Goal: Information Seeking & Learning: Learn about a topic

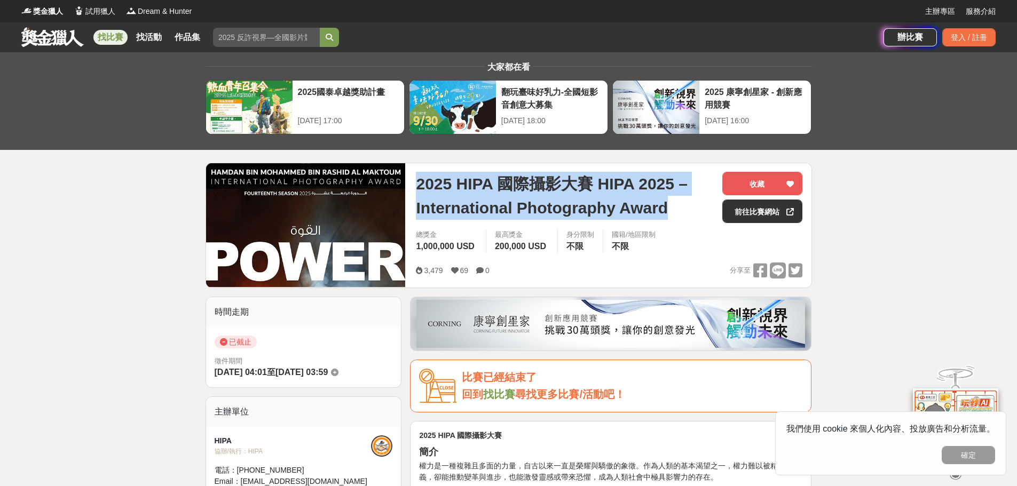
drag, startPoint x: 427, startPoint y: 217, endPoint x: 502, endPoint y: 226, distance: 76.4
click at [502, 226] on div "2025 HIPA 國際攝影大賽 HIPA 2025 – International Photography Award 收藏 前往比賽網站 總獎金 1,00…" at bounding box center [609, 225] width 404 height 124
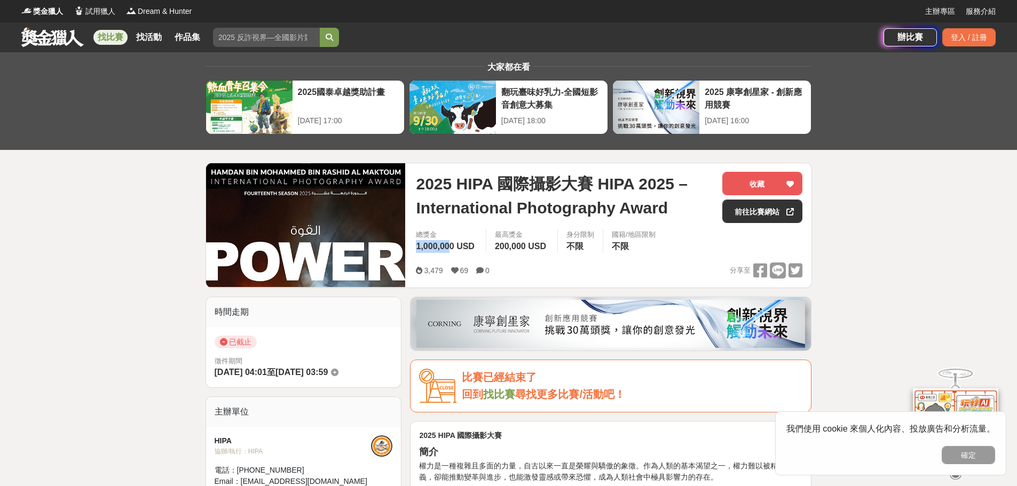
drag, startPoint x: 448, startPoint y: 239, endPoint x: 459, endPoint y: 247, distance: 13.0
click at [451, 241] on div "總獎金 1,000,000 USD" at bounding box center [446, 241] width 78 height 23
click at [458, 250] on span "1,000,000 USD" at bounding box center [445, 246] width 58 height 9
click at [460, 247] on span "1,000,000 USD" at bounding box center [445, 246] width 58 height 9
drag, startPoint x: 457, startPoint y: 246, endPoint x: 432, endPoint y: 244, distance: 24.7
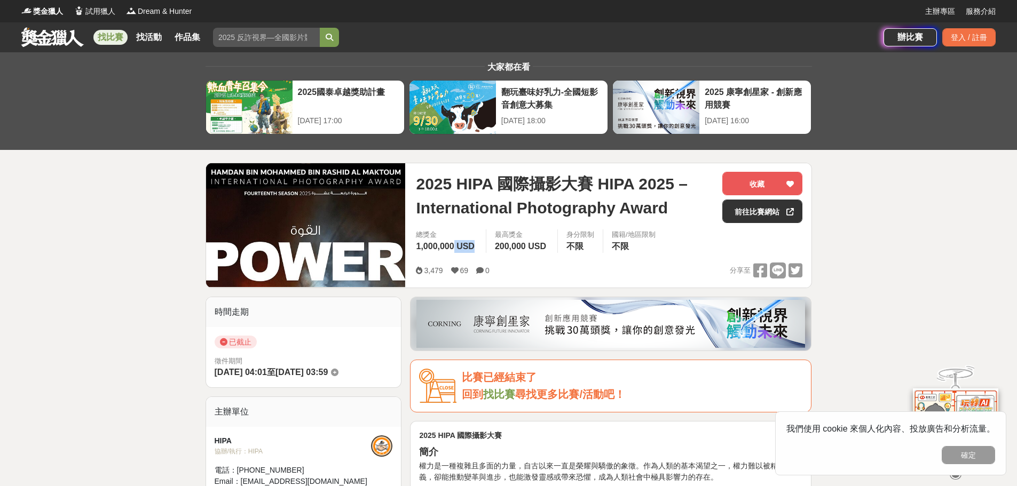
click at [472, 247] on span "1,000,000 USD" at bounding box center [445, 246] width 58 height 9
drag, startPoint x: 420, startPoint y: 245, endPoint x: 480, endPoint y: 246, distance: 60.9
click at [423, 246] on span "1,000,000 USD" at bounding box center [445, 246] width 58 height 9
drag, startPoint x: 493, startPoint y: 245, endPoint x: 526, endPoint y: 248, distance: 33.3
click at [527, 249] on div "最高獎金 200,000 USD" at bounding box center [522, 241] width 72 height 23
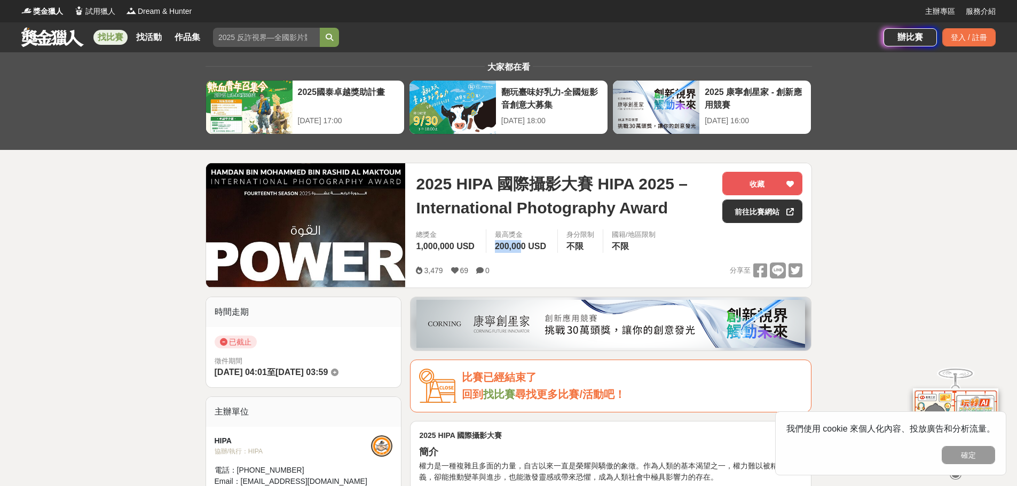
click at [526, 248] on span "200,000 USD" at bounding box center [520, 246] width 51 height 9
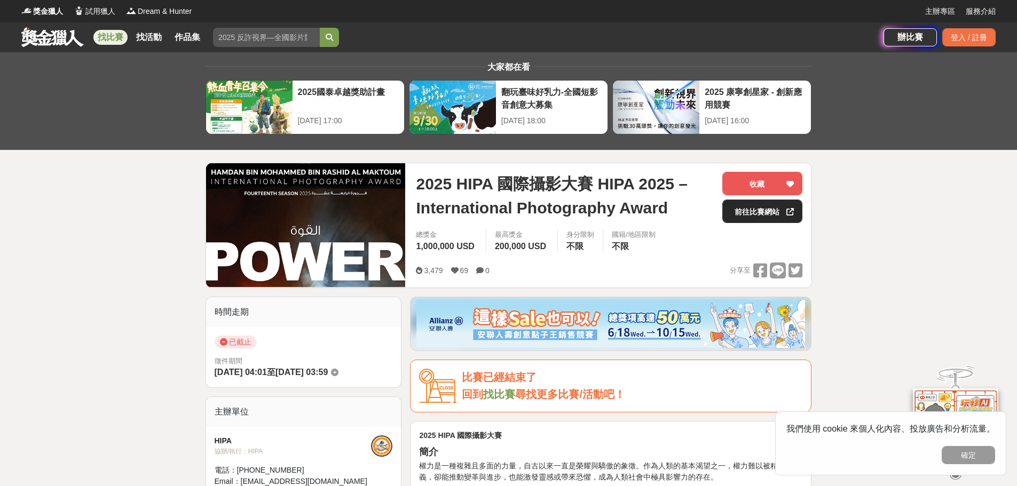
click at [744, 205] on link "前往比賽網站" at bounding box center [762, 211] width 80 height 23
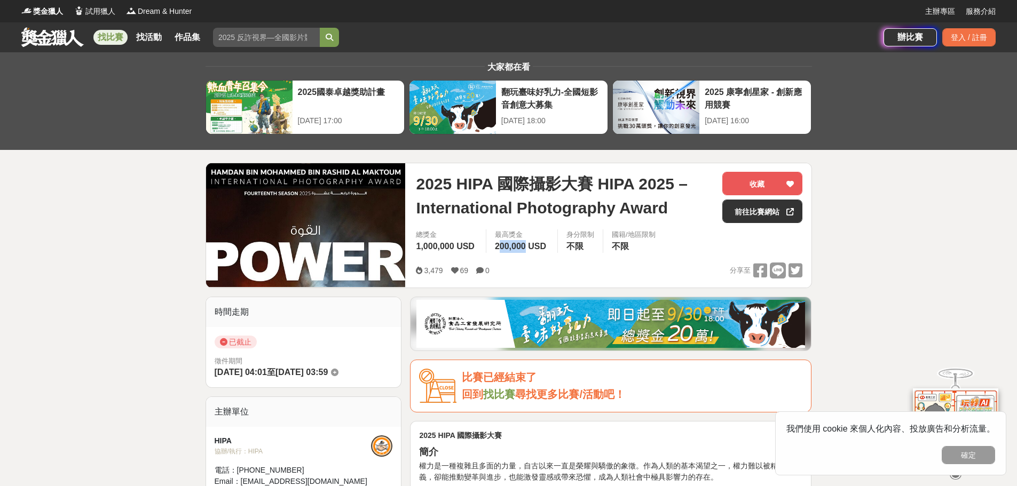
drag, startPoint x: 501, startPoint y: 248, endPoint x: 529, endPoint y: 252, distance: 28.1
click at [529, 251] on span "200,000 USD" at bounding box center [520, 246] width 51 height 9
click at [528, 251] on span "200,000 USD" at bounding box center [520, 246] width 51 height 9
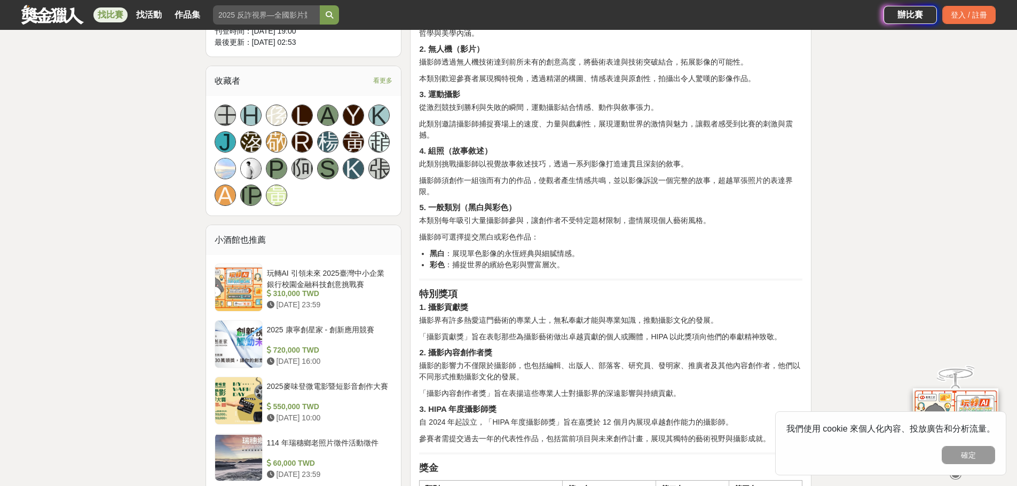
scroll to position [641, 0]
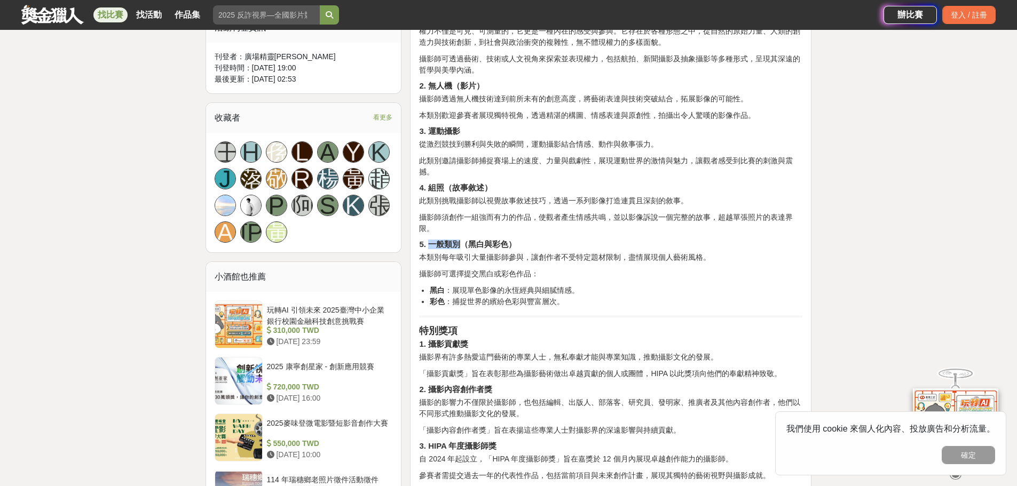
drag, startPoint x: 432, startPoint y: 244, endPoint x: 462, endPoint y: 244, distance: 30.4
click at [462, 244] on strong "5. 一般類別（黑白與彩色）" at bounding box center [467, 244] width 97 height 9
drag, startPoint x: 470, startPoint y: 242, endPoint x: 505, endPoint y: 242, distance: 34.7
click at [507, 242] on strong "5. 一般類別（黑白與彩色）" at bounding box center [467, 244] width 97 height 9
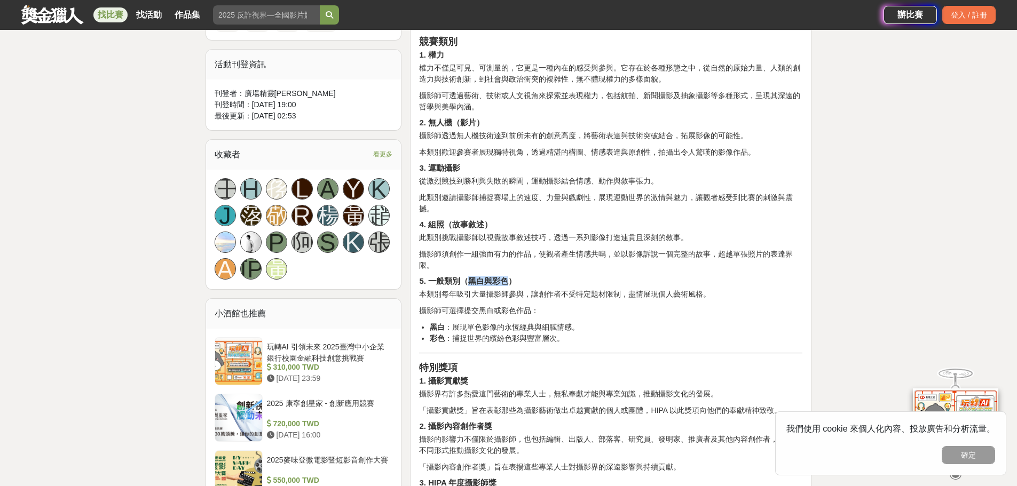
scroll to position [587, 0]
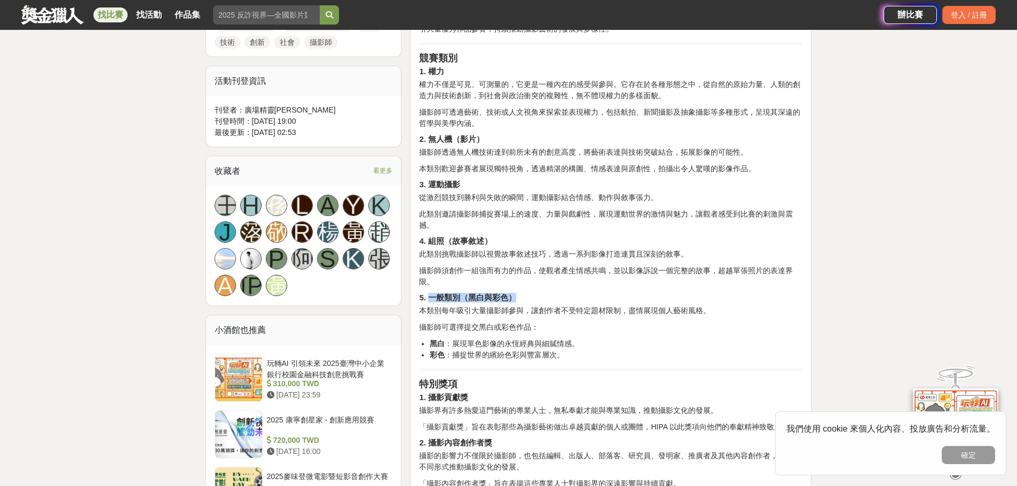
drag, startPoint x: 430, startPoint y: 297, endPoint x: 521, endPoint y: 294, distance: 90.3
click at [523, 296] on h4 "5. 一般類別（黑白與彩色）" at bounding box center [610, 298] width 383 height 10
click at [515, 293] on strong "5. 一般類別（黑白與彩色）" at bounding box center [467, 297] width 97 height 9
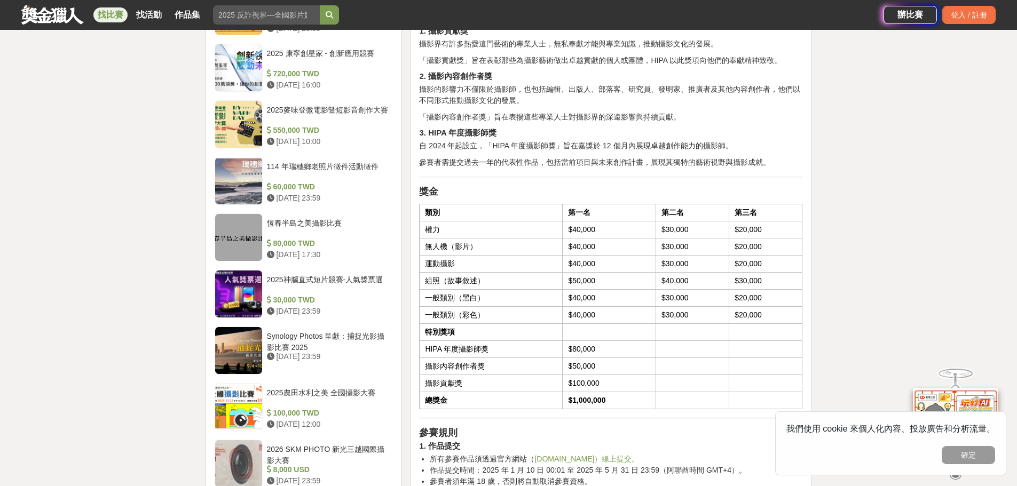
scroll to position [961, 0]
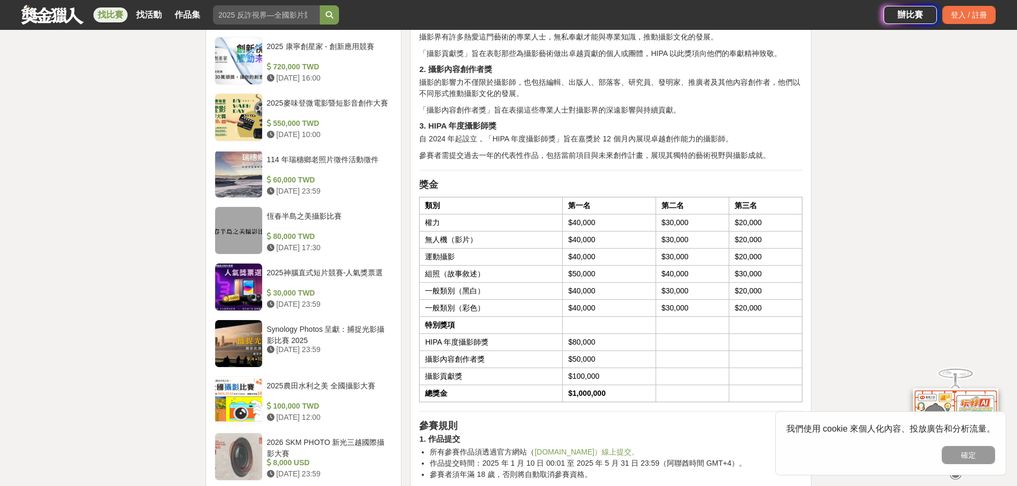
click at [588, 288] on td "$40,000" at bounding box center [609, 291] width 93 height 17
drag, startPoint x: 593, startPoint y: 288, endPoint x: 624, endPoint y: 297, distance: 32.4
click at [608, 297] on td "$40,000" at bounding box center [609, 291] width 93 height 17
drag, startPoint x: 632, startPoint y: 296, endPoint x: 624, endPoint y: 295, distance: 8.0
click at [626, 295] on td "$40,000" at bounding box center [609, 291] width 93 height 17
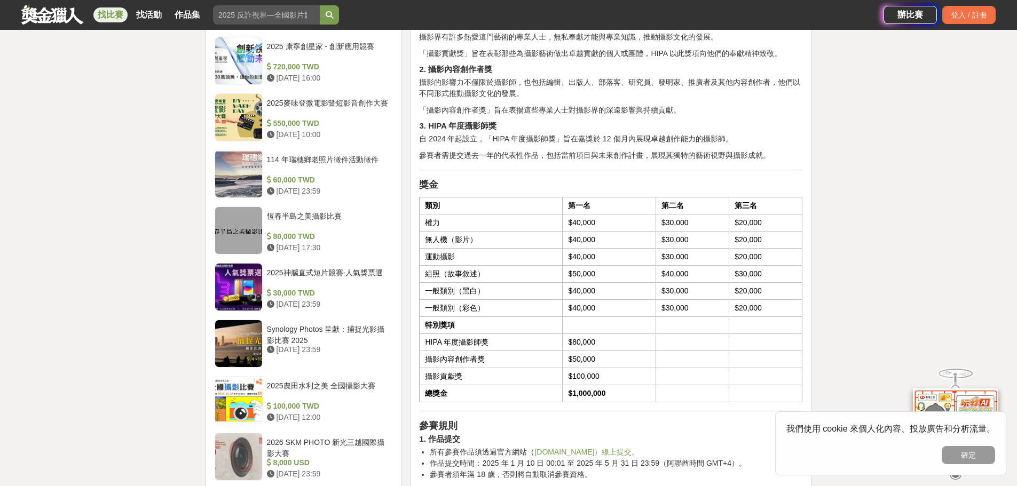
click at [623, 295] on td "$40,000" at bounding box center [609, 291] width 93 height 17
drag, startPoint x: 757, startPoint y: 287, endPoint x: 719, endPoint y: 285, distance: 38.0
click at [720, 287] on tr "一般類別（黑白） $40,000 $30,000 $20,000" at bounding box center [611, 291] width 383 height 17
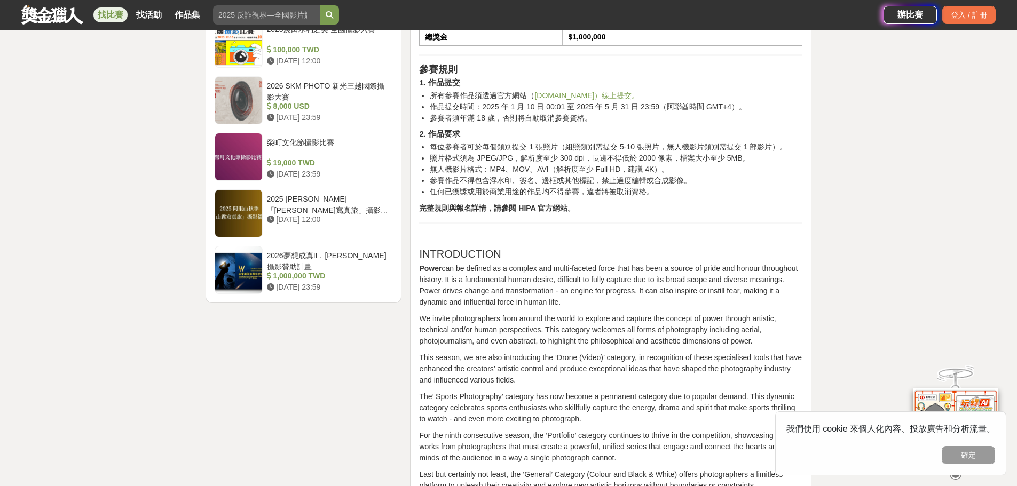
scroll to position [1281, 0]
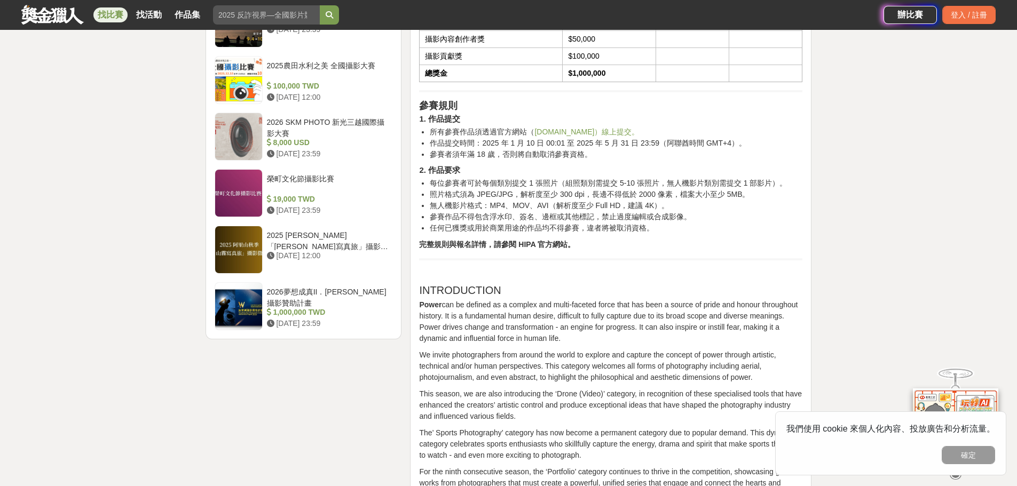
click at [543, 133] on link "[DOMAIN_NAME]）線上提交。" at bounding box center [586, 132] width 105 height 9
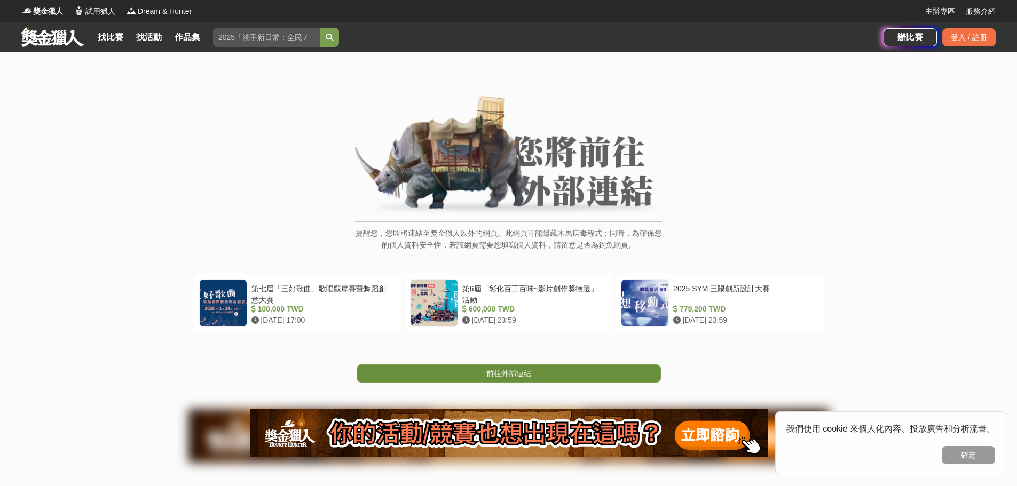
click at [440, 368] on link "前往外部連結" at bounding box center [509, 374] width 304 height 18
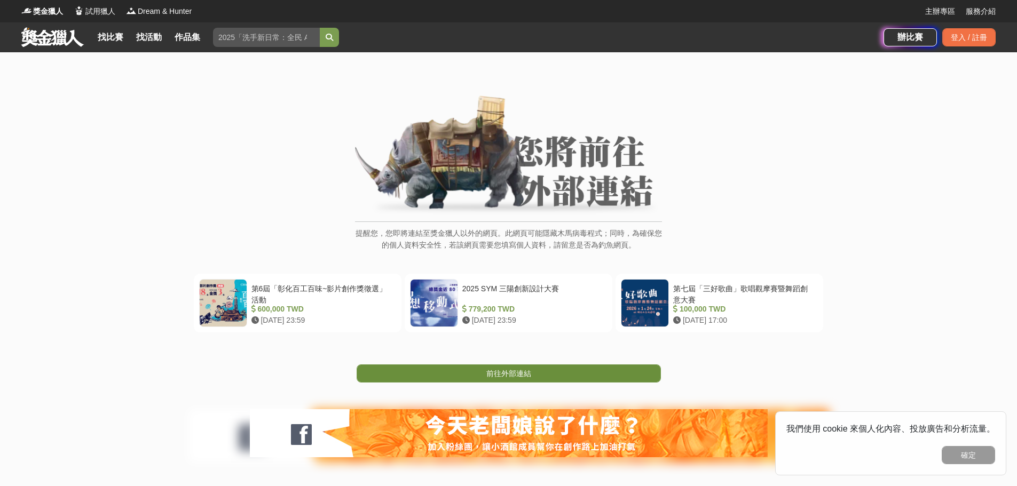
click at [503, 374] on span "前往外部連結" at bounding box center [508, 373] width 45 height 9
